Goal: Find contact information

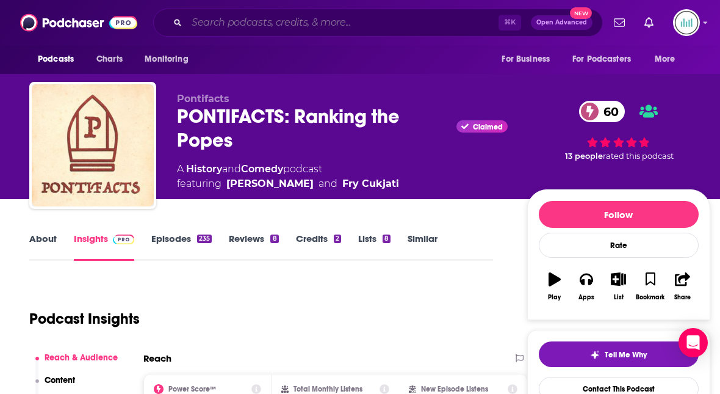
click at [197, 26] on input "Search podcasts, credits, & more..." at bounding box center [343, 23] width 312 height 20
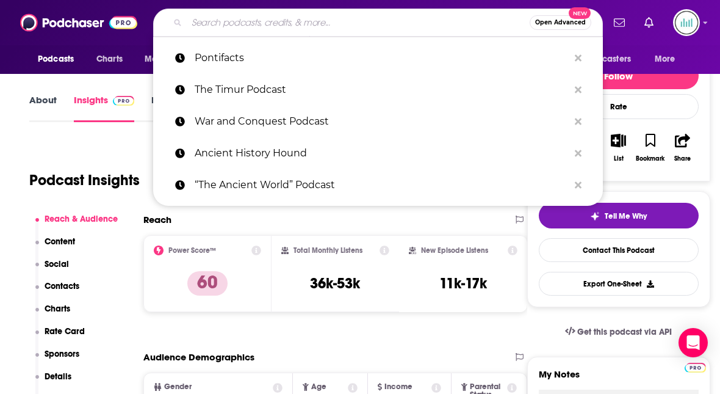
paste input "History Extra"
type input "History Extra"
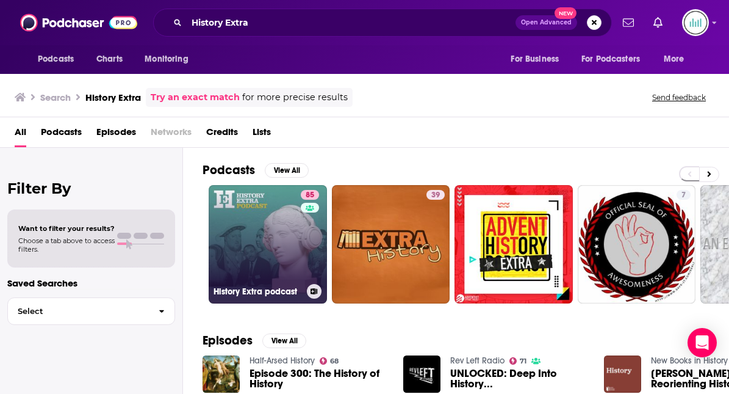
click at [257, 248] on link "85 History Extra podcast" at bounding box center [268, 244] width 118 height 118
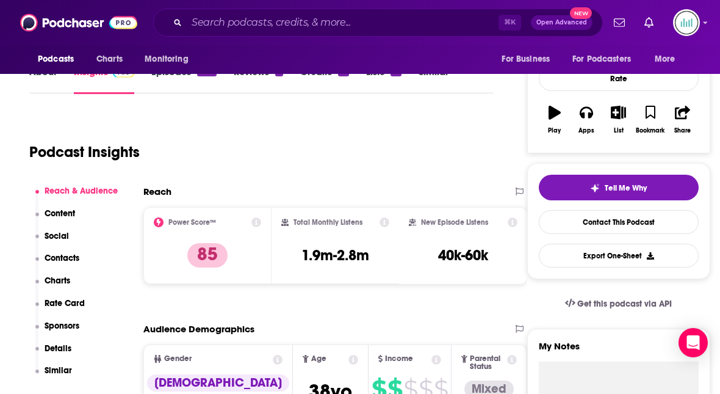
scroll to position [176, 0]
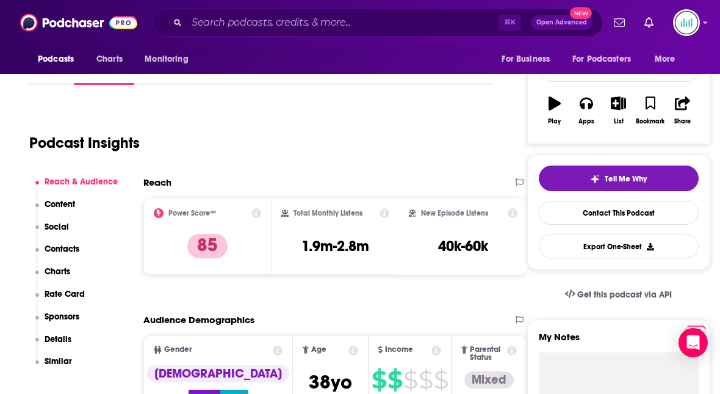
click at [73, 248] on p "Contacts" at bounding box center [62, 248] width 35 height 10
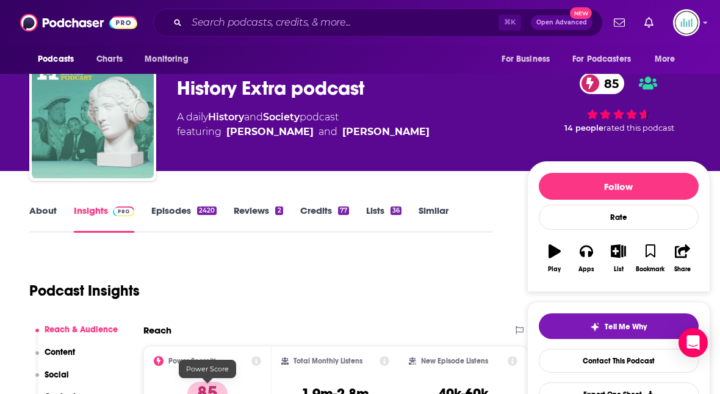
scroll to position [0, 0]
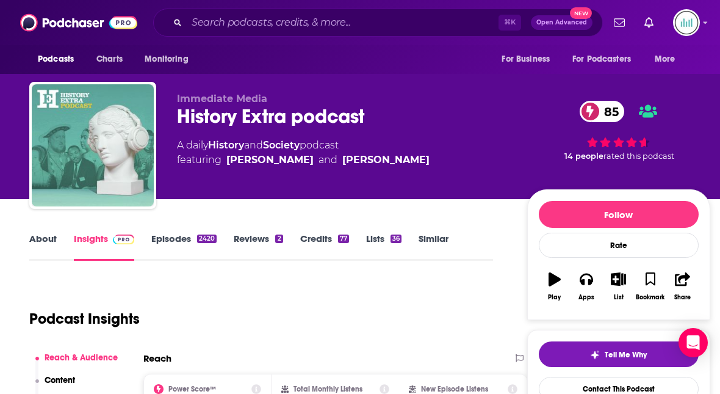
click at [40, 237] on link "About" at bounding box center [42, 246] width 27 height 28
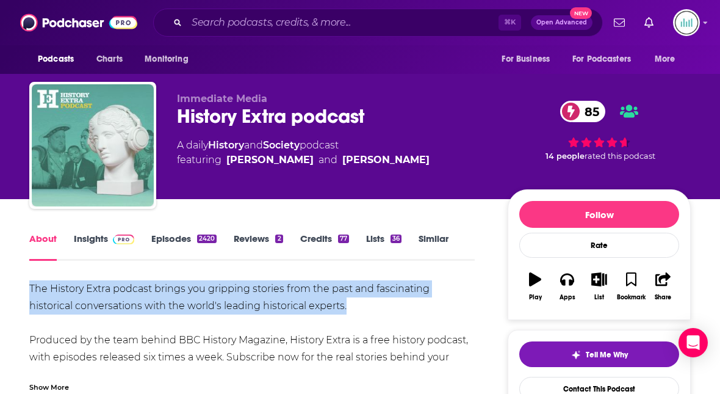
drag, startPoint x: 355, startPoint y: 304, endPoint x: 26, endPoint y: 285, distance: 328.8
click at [97, 239] on link "Insights" at bounding box center [104, 246] width 60 height 28
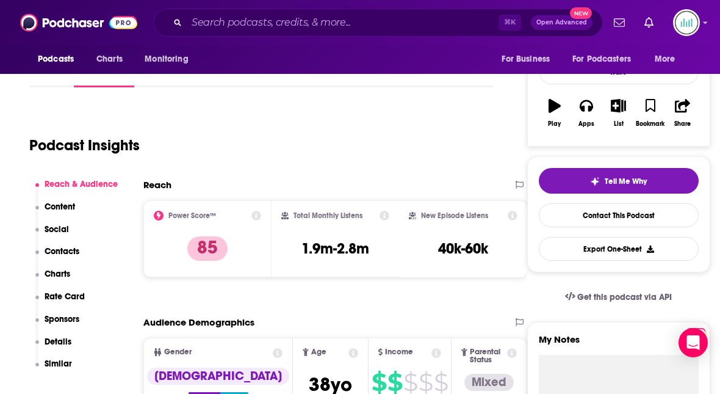
scroll to position [180, 0]
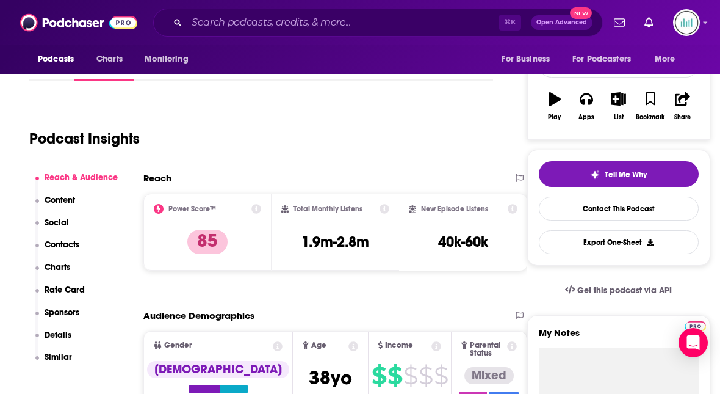
click at [59, 242] on p "Contacts" at bounding box center [62, 244] width 35 height 10
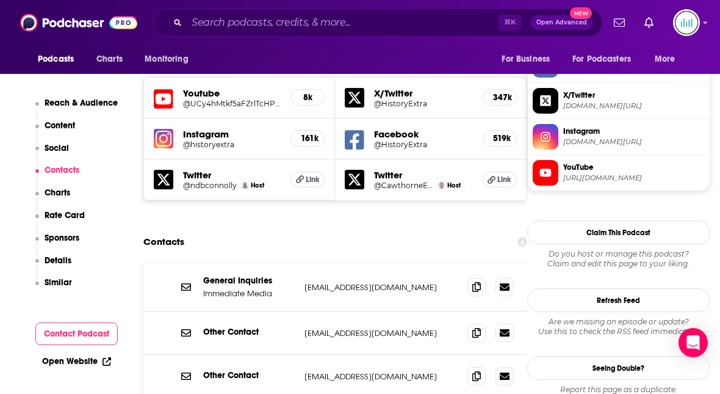
scroll to position [1062, 0]
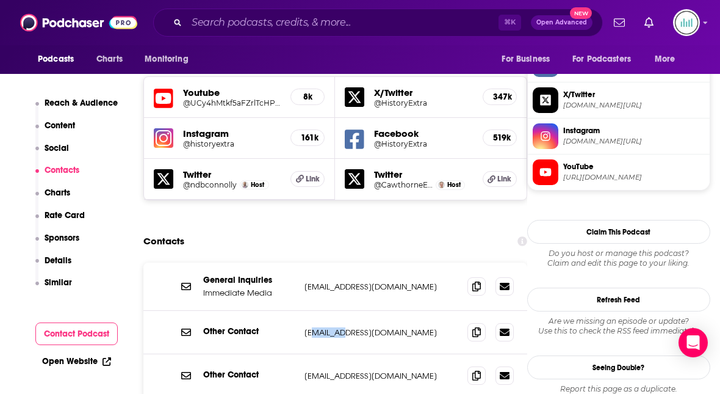
drag, startPoint x: 340, startPoint y: 275, endPoint x: 316, endPoint y: 275, distance: 23.8
click at [316, 327] on p "[EMAIL_ADDRESS][DOMAIN_NAME]" at bounding box center [380, 332] width 153 height 10
click at [302, 311] on div "Other Contact [EMAIL_ADDRESS][DOMAIN_NAME] [EMAIL_ADDRESS][DOMAIN_NAME]" at bounding box center [335, 332] width 384 height 43
drag, startPoint x: 302, startPoint y: 272, endPoint x: 408, endPoint y: 272, distance: 106.2
click at [408, 311] on div "Other Contact [EMAIL_ADDRESS][DOMAIN_NAME] [EMAIL_ADDRESS][DOMAIN_NAME]" at bounding box center [335, 332] width 384 height 43
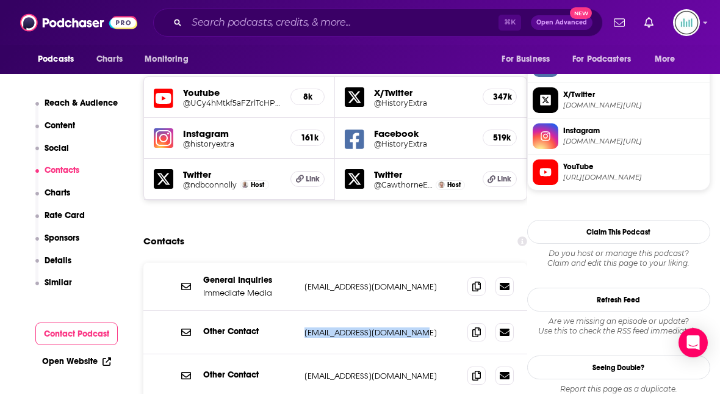
copy p "[EMAIL_ADDRESS][DOMAIN_NAME]"
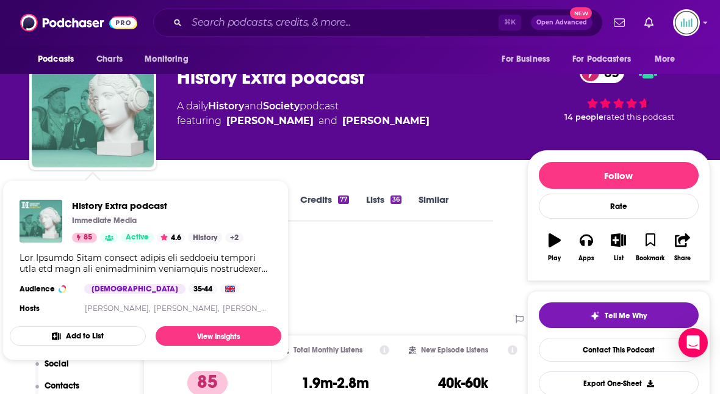
scroll to position [0, 0]
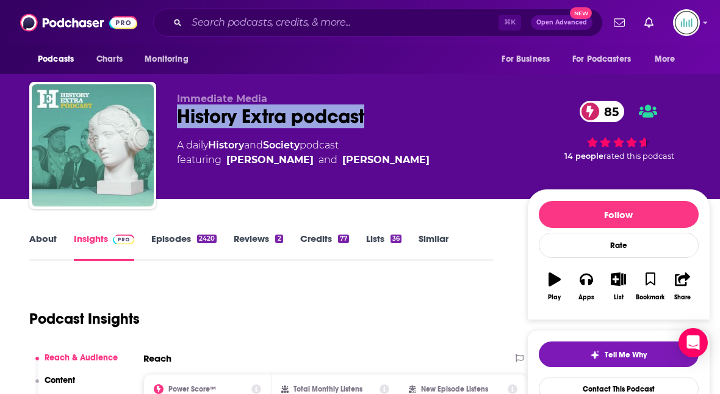
drag, startPoint x: 378, startPoint y: 113, endPoint x: 181, endPoint y: 108, distance: 197.2
click at [181, 108] on div "History Extra podcast 85" at bounding box center [342, 116] width 331 height 24
copy h2 "History Extra podcast"
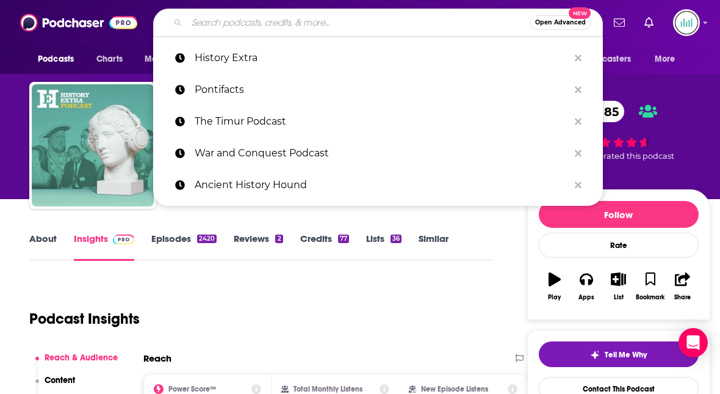
click at [196, 26] on input "Search podcasts, credits, & more..." at bounding box center [358, 23] width 343 height 20
paste input "Women Who Went Before"
type input "Women Who Went Before"
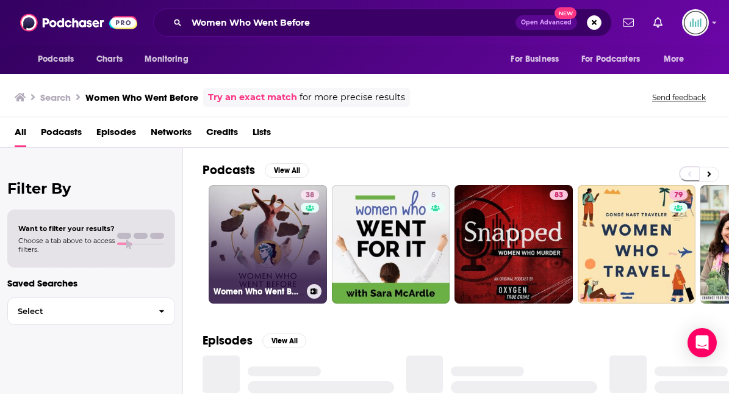
click at [265, 226] on link "38 Women Who Went Before" at bounding box center [268, 244] width 118 height 118
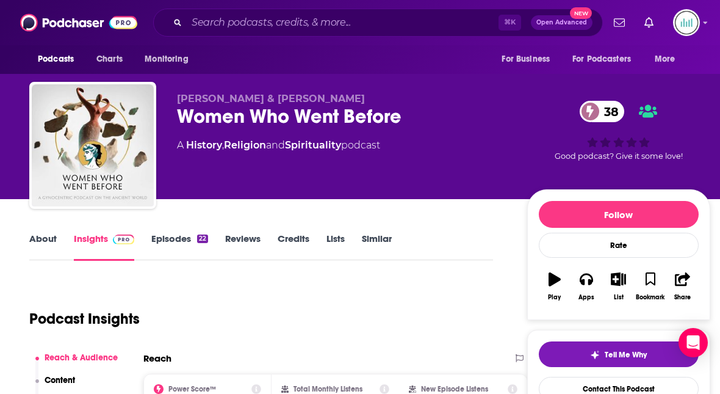
scroll to position [87, 0]
